Goal: Communication & Community: Answer question/provide support

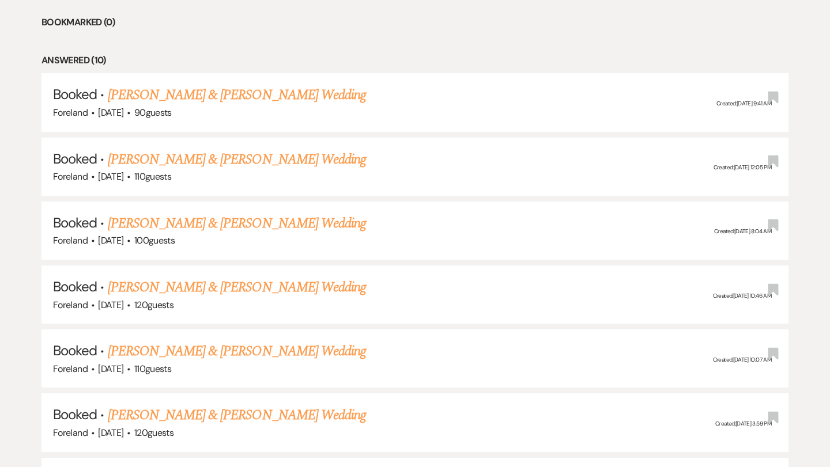
scroll to position [551, 0]
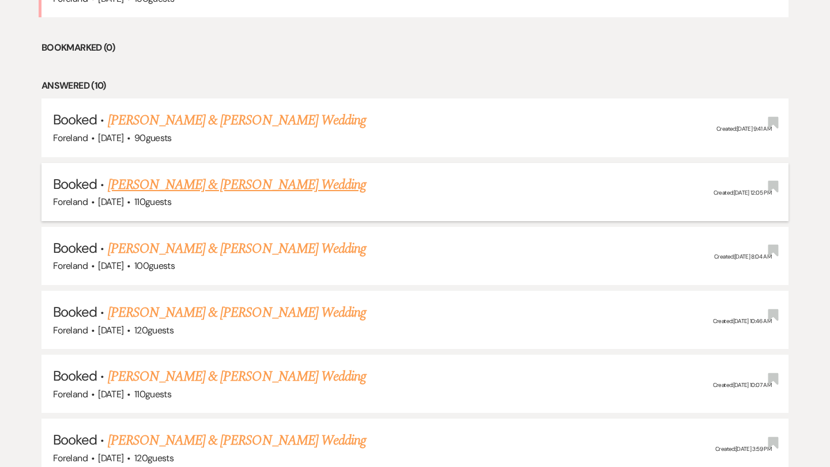
click at [258, 177] on link "[PERSON_NAME] & [PERSON_NAME] Wedding" at bounding box center [237, 185] width 258 height 21
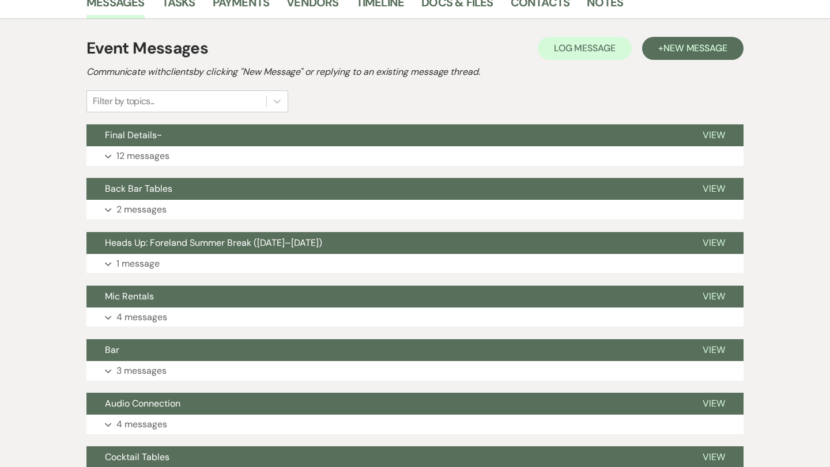
scroll to position [205, 0]
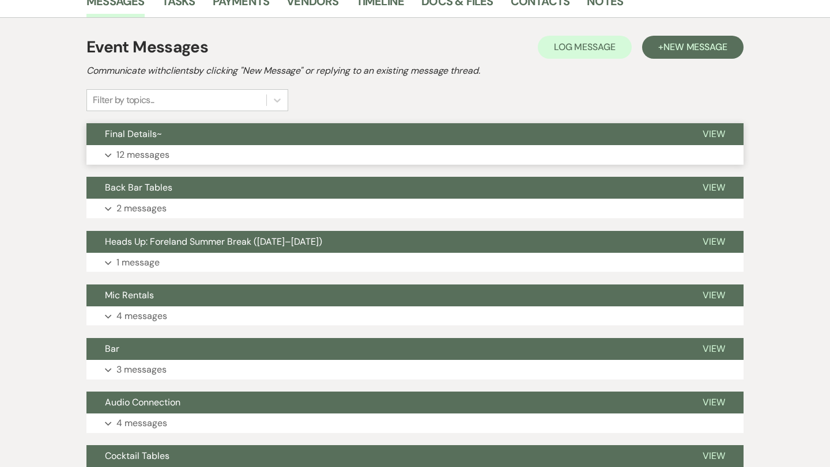
click at [119, 155] on p "12 messages" at bounding box center [142, 155] width 53 height 15
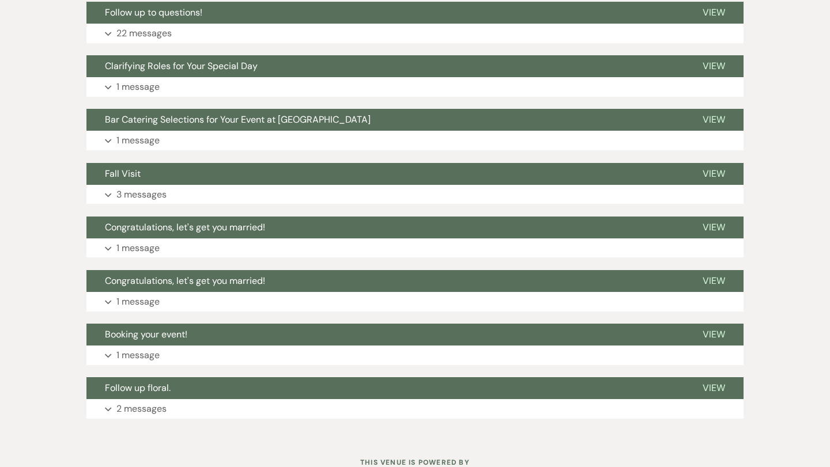
scroll to position [3095, 0]
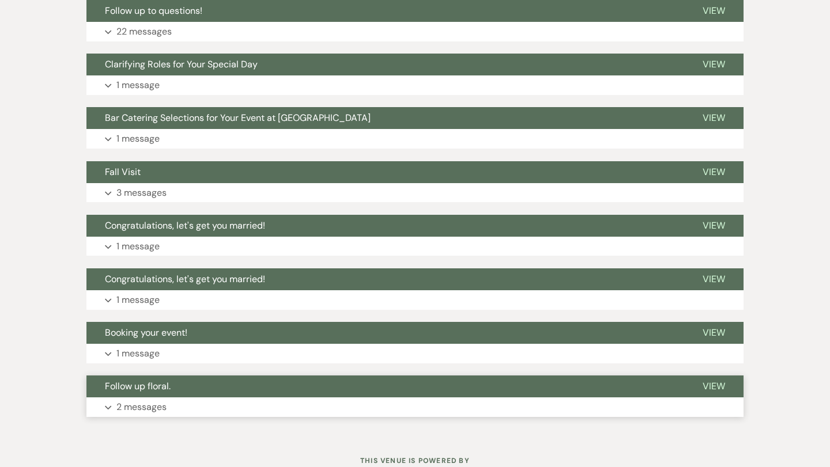
click at [144, 400] on p "2 messages" at bounding box center [141, 407] width 50 height 15
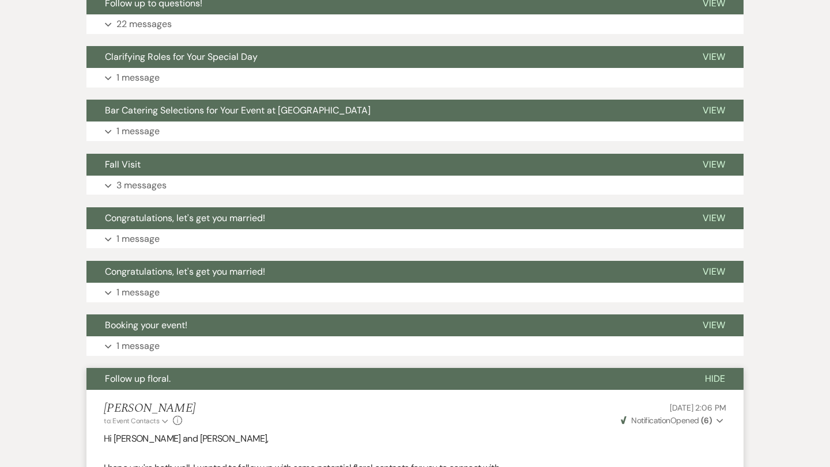
scroll to position [3042, 0]
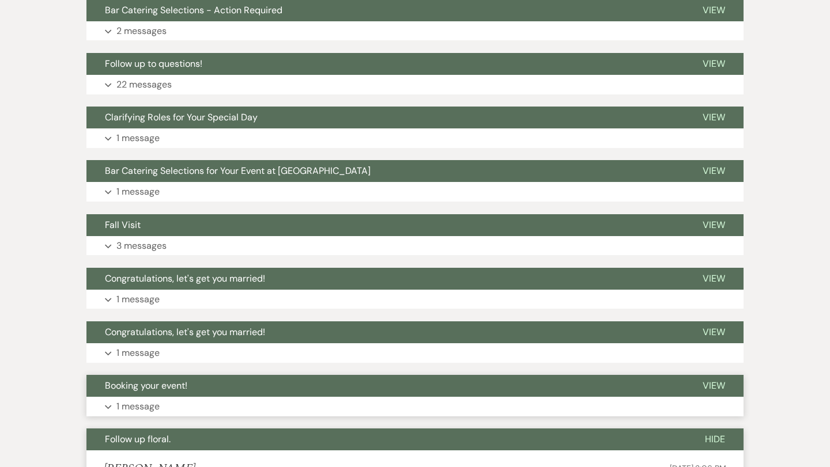
click at [139, 399] on p "1 message" at bounding box center [137, 406] width 43 height 15
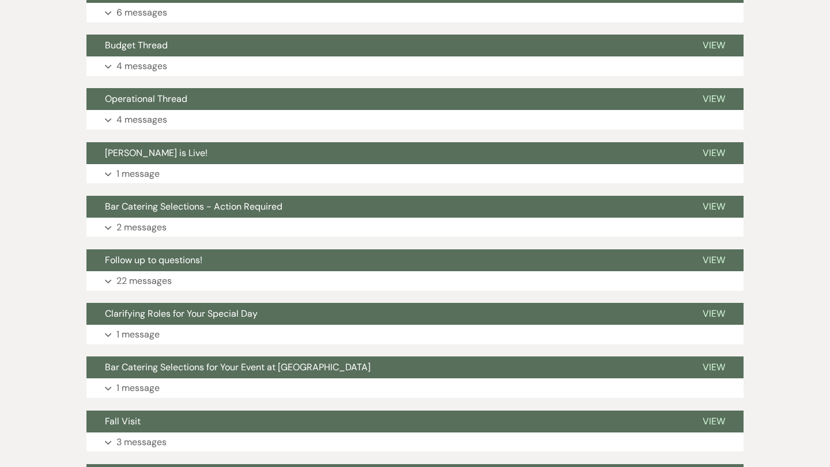
scroll to position [2846, 0]
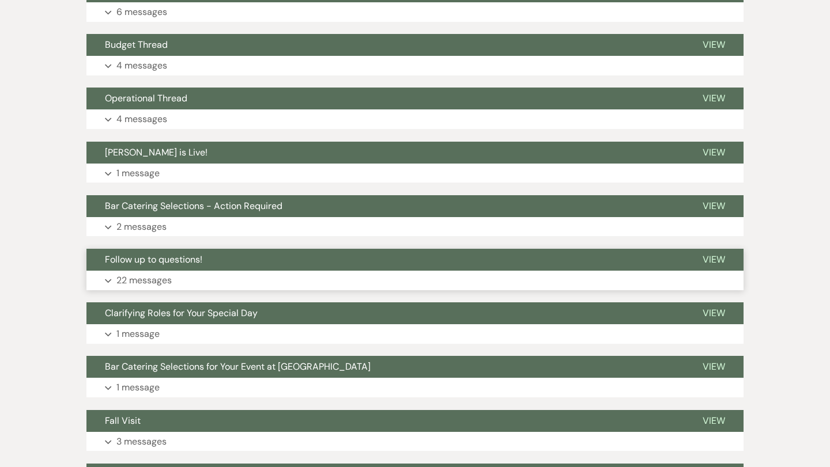
click at [144, 273] on p "22 messages" at bounding box center [143, 280] width 55 height 15
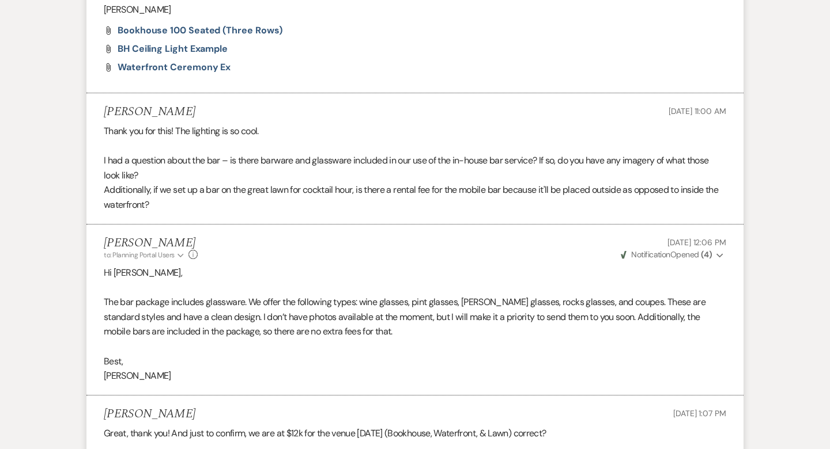
scroll to position [1458, 0]
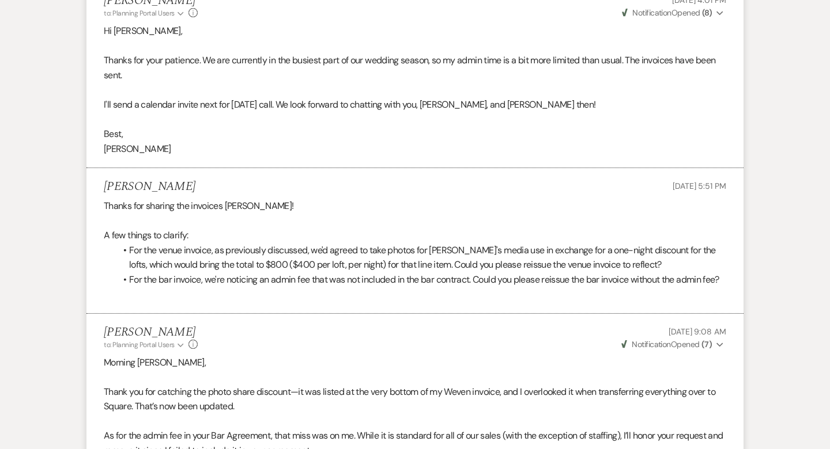
click at [437, 199] on p "Thanks for sharing the invoices [PERSON_NAME]!" at bounding box center [415, 206] width 622 height 15
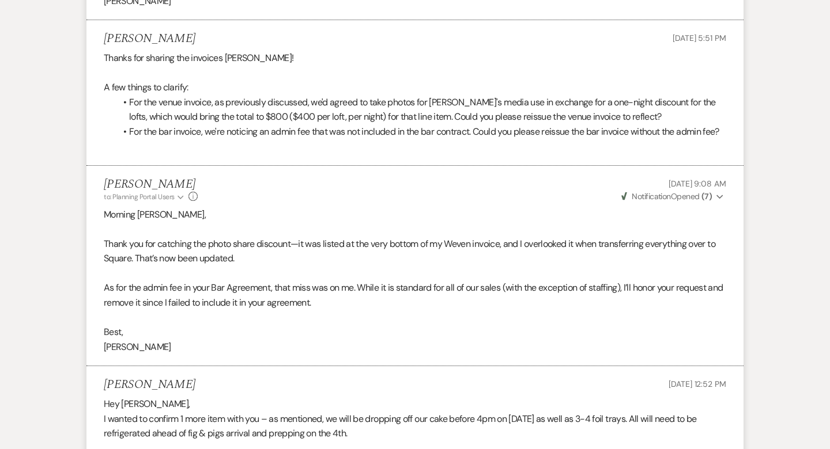
scroll to position [1607, 0]
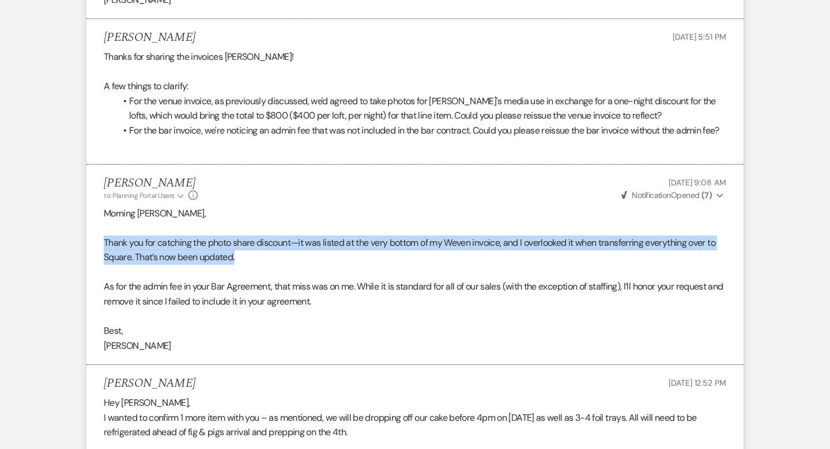
drag, startPoint x: 366, startPoint y: 245, endPoint x: 90, endPoint y: 226, distance: 277.2
click at [90, 226] on li "[PERSON_NAME] to: Planning Portal Users Expand Info [DATE] 9:08 AM Weven Check …" at bounding box center [414, 265] width 657 height 201
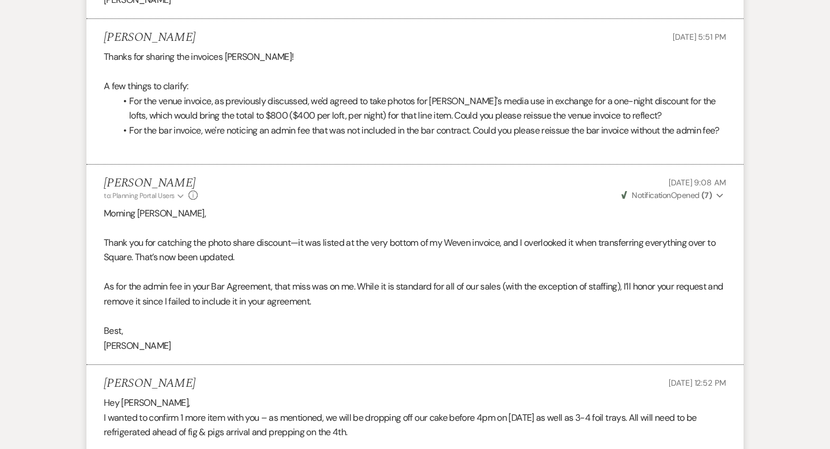
click at [282, 207] on p "Morning [PERSON_NAME]," at bounding box center [415, 213] width 622 height 15
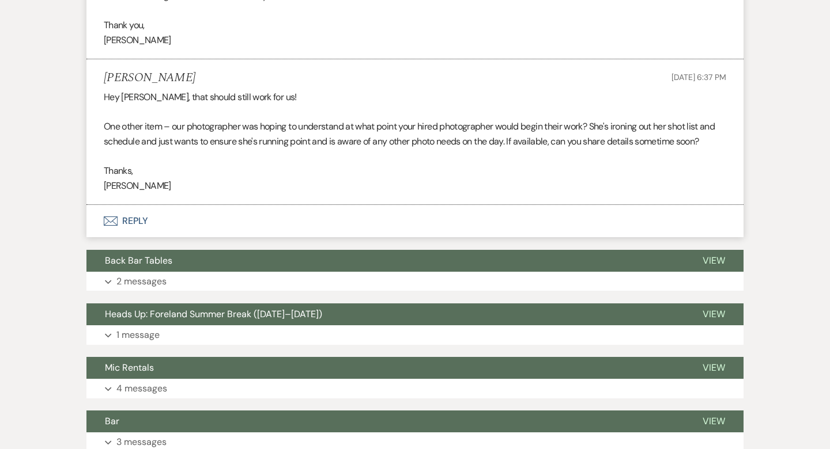
scroll to position [2204, 0]
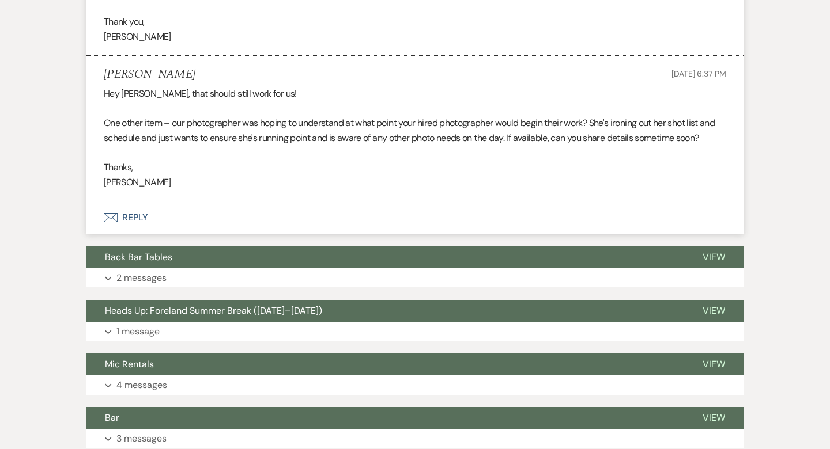
click at [133, 202] on button "Envelope Reply" at bounding box center [414, 218] width 657 height 32
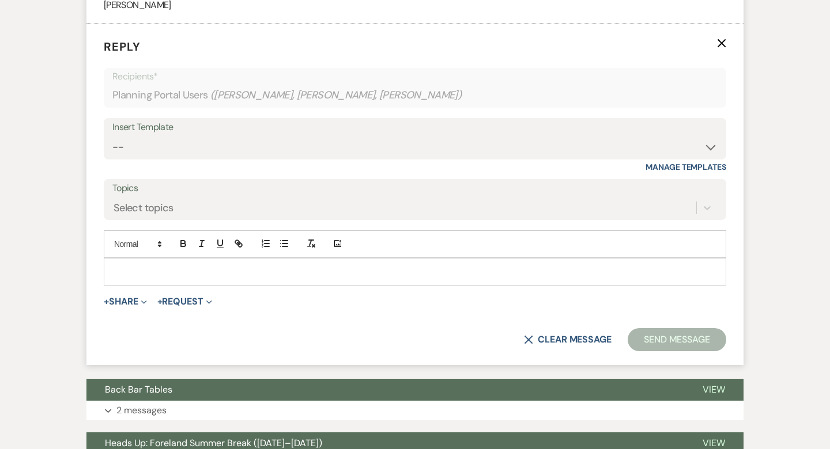
scroll to position [2382, 0]
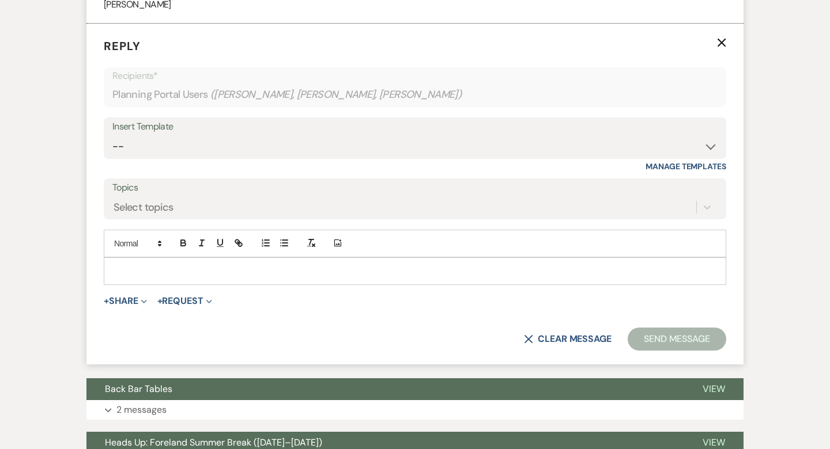
click at [270, 265] on p at bounding box center [415, 271] width 604 height 13
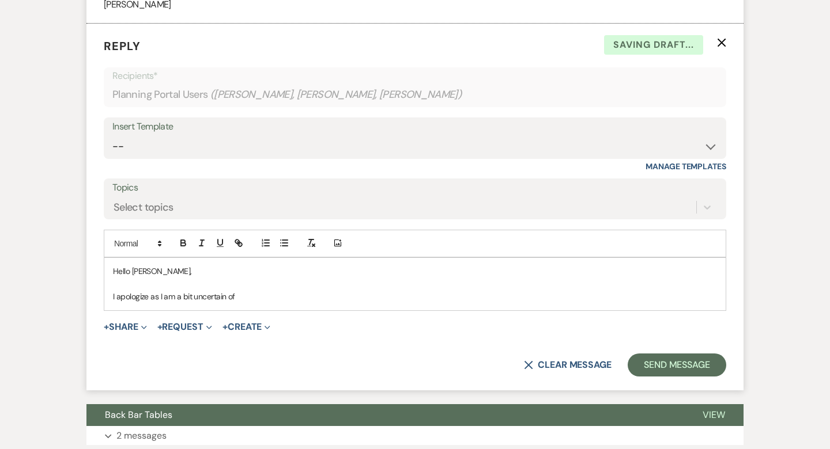
drag, startPoint x: 275, startPoint y: 270, endPoint x: 70, endPoint y: 264, distance: 205.2
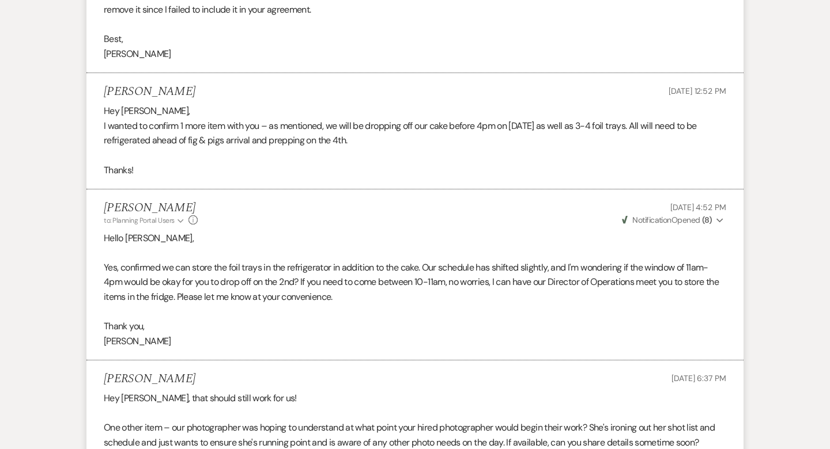
scroll to position [1458, 0]
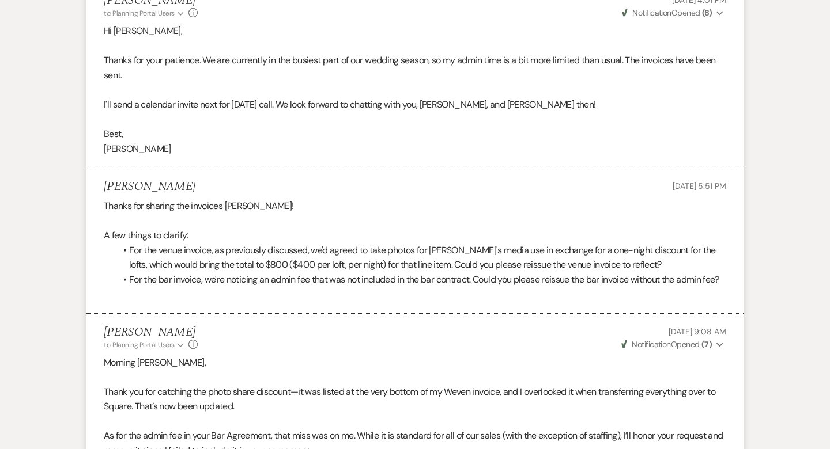
click at [340, 273] on li "For the bar invoice, we're noticing an admin fee that was not included in the b…" at bounding box center [420, 280] width 611 height 15
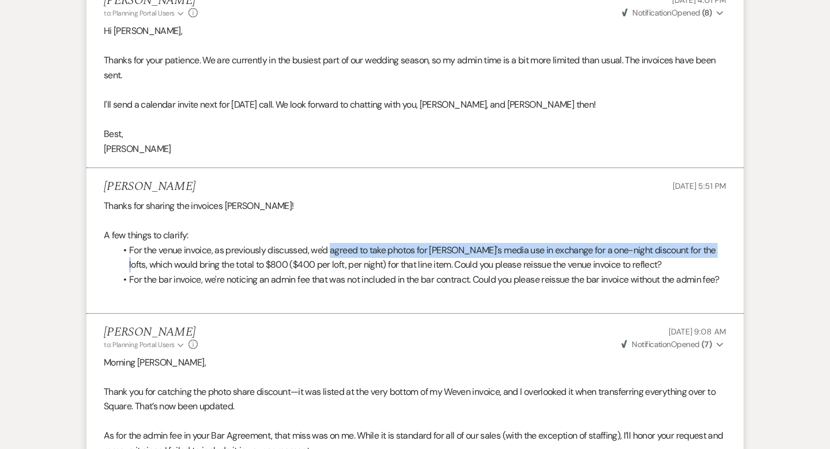
drag, startPoint x: 332, startPoint y: 224, endPoint x: 726, endPoint y: 222, distance: 394.1
click at [726, 222] on li "[PERSON_NAME] [DATE] 5:51 PM Thanks for sharing the invoices [PERSON_NAME]! A f…" at bounding box center [414, 241] width 657 height 146
copy li "agreed to take photos for [PERSON_NAME]'s media use in exchange for a one-night…"
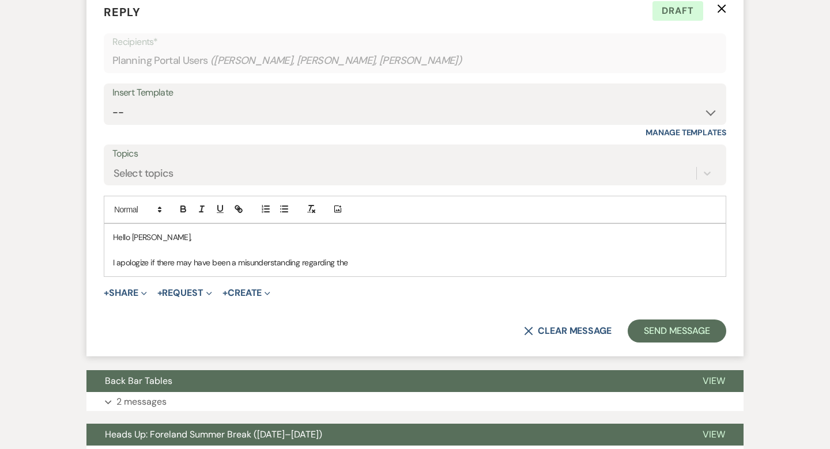
scroll to position [2417, 0]
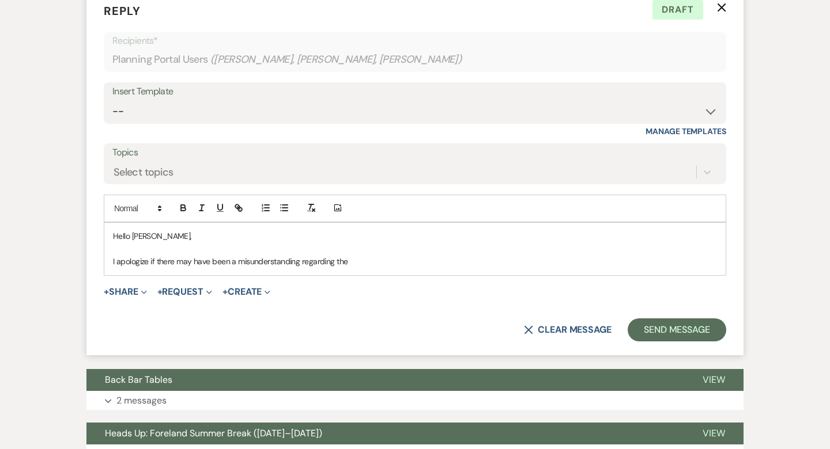
click at [368, 255] on p "I apologize if there may have been a misunderstanding regarding the" at bounding box center [415, 261] width 604 height 13
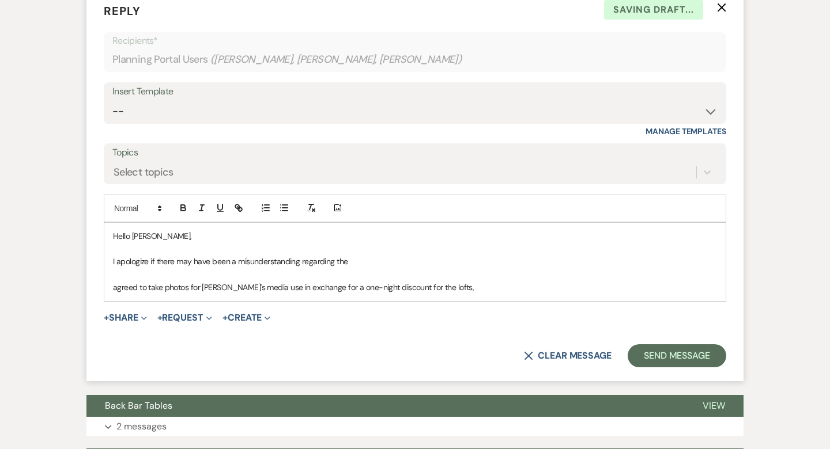
click at [440, 255] on p "I apologize if there may have been a misunderstanding regarding the" at bounding box center [415, 261] width 604 height 13
drag, startPoint x: 476, startPoint y: 237, endPoint x: 449, endPoint y: 237, distance: 27.1
click at [449, 255] on p "I apologize if there may have been a misunderstanding regarding the media excha…" at bounding box center [415, 261] width 604 height 13
click at [562, 255] on p "I apologize if there may have been a misunderstanding regarding the media excha…" at bounding box center [415, 261] width 604 height 13
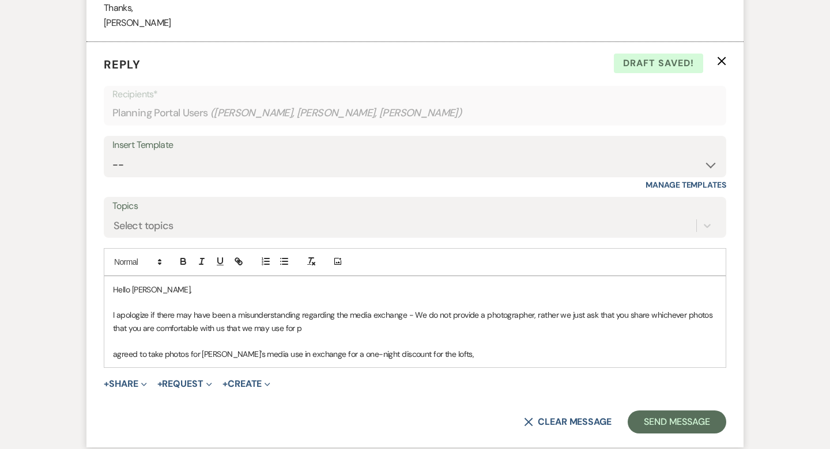
scroll to position [2365, 0]
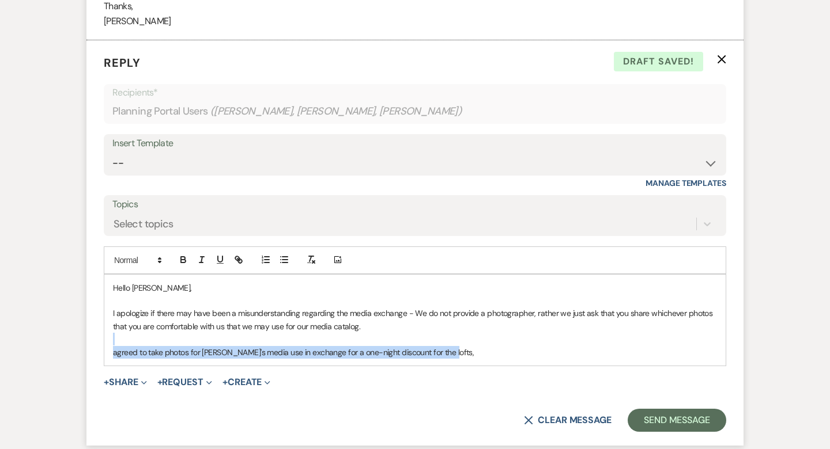
drag, startPoint x: 451, startPoint y: 329, endPoint x: 65, endPoint y: 308, distance: 386.6
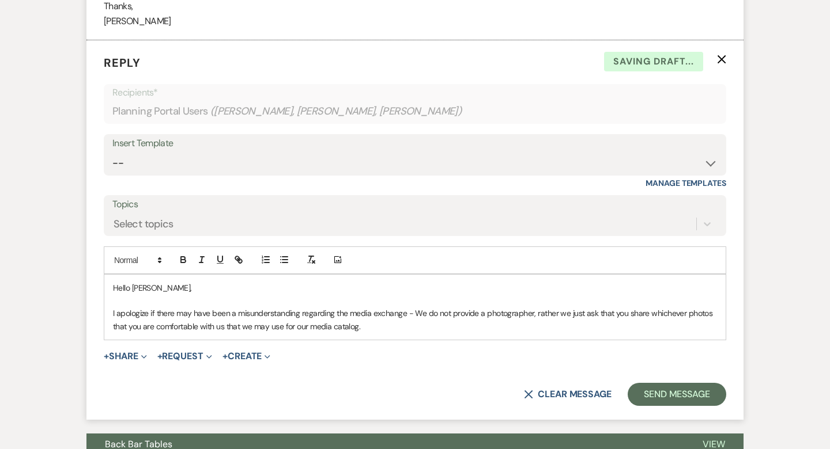
click at [370, 307] on p "I apologize if there may have been a misunderstanding regarding the media excha…" at bounding box center [415, 320] width 604 height 26
click at [548, 307] on p "I apologize if there may have been a misunderstanding regarding the media/loft …" at bounding box center [415, 320] width 604 height 26
click at [578, 307] on p "I apologize if there may have been a misunderstanding regarding the media/loft …" at bounding box center [415, 320] width 604 height 26
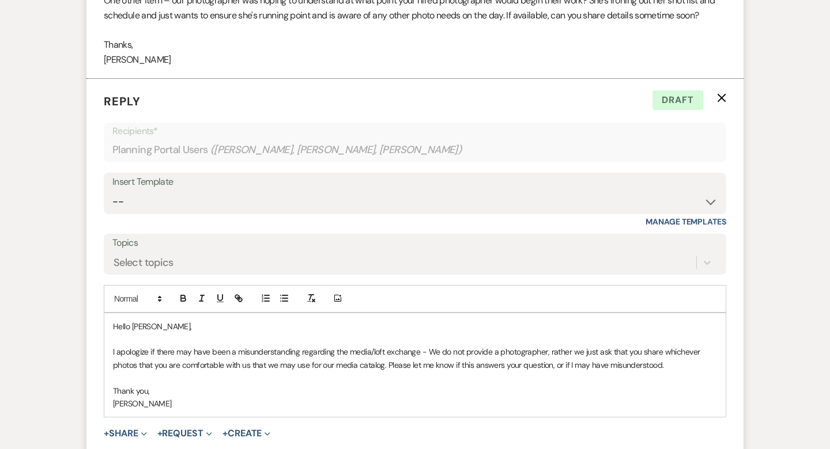
scroll to position [2327, 0]
click at [433, 397] on p "[PERSON_NAME]" at bounding box center [415, 403] width 604 height 13
click at [274, 384] on p "Thank you," at bounding box center [415, 390] width 604 height 13
click at [270, 397] on p "[PERSON_NAME]" at bounding box center [415, 403] width 604 height 13
click at [271, 397] on p "[PERSON_NAME]" at bounding box center [415, 403] width 604 height 13
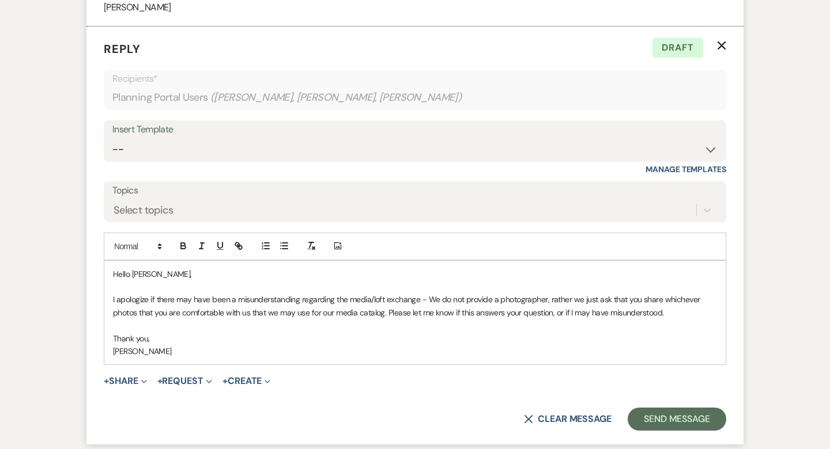
scroll to position [2384, 0]
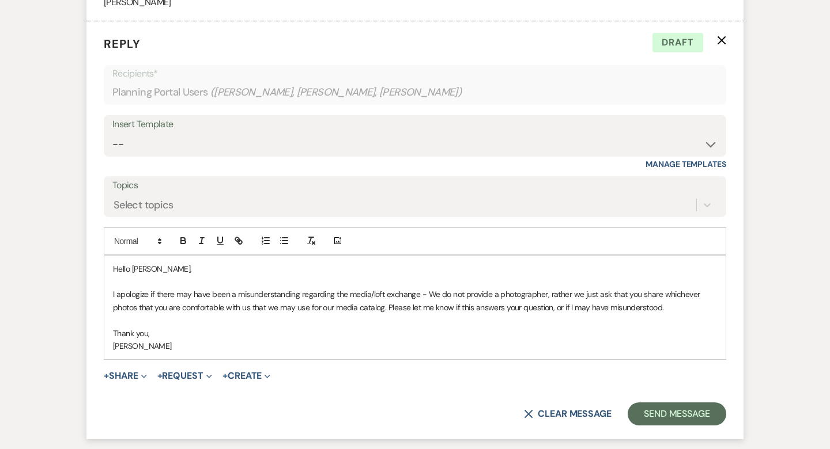
click at [387, 288] on p "I apologize if there may have been a misunderstanding regarding the media/loft …" at bounding box center [415, 301] width 604 height 26
click at [682, 288] on p "I apologize if there may have been a misunderstanding regarding the media/loft …" at bounding box center [415, 301] width 604 height 26
click at [598, 340] on p "[PERSON_NAME]" at bounding box center [415, 346] width 604 height 13
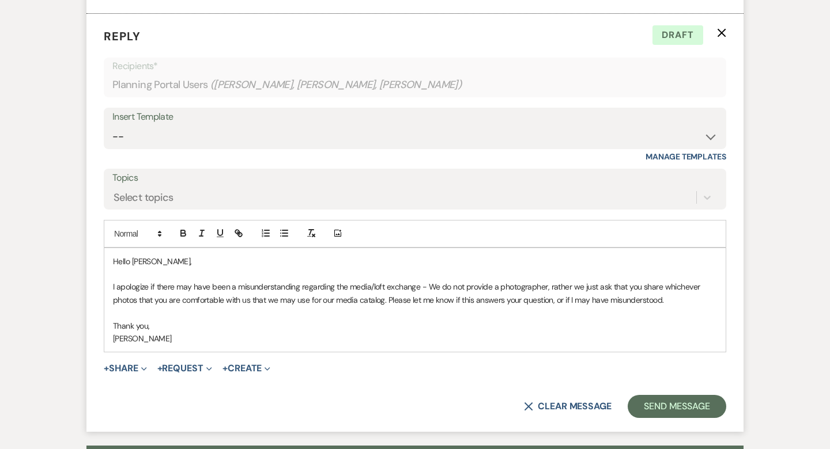
scroll to position [2393, 0]
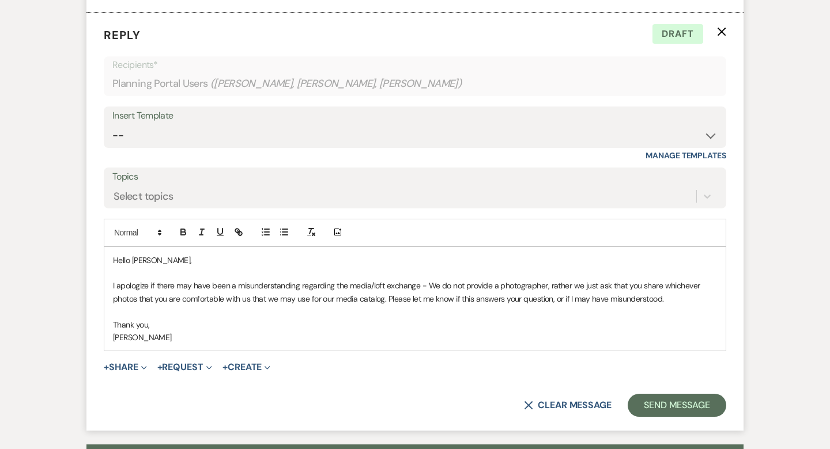
click at [274, 319] on p "Thank you," at bounding box center [415, 325] width 604 height 13
click at [439, 331] on p "[PERSON_NAME]" at bounding box center [415, 337] width 604 height 13
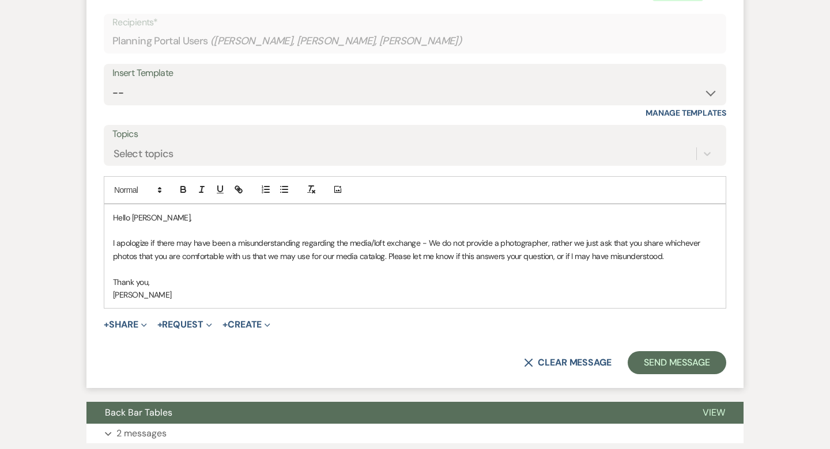
scroll to position [2435, 0]
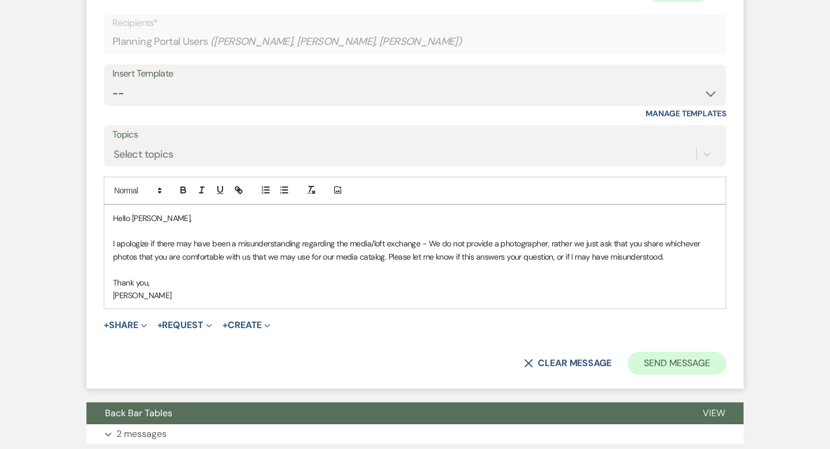
click at [666, 352] on button "Send Message" at bounding box center [677, 363] width 99 height 23
